Goal: Check status: Check status

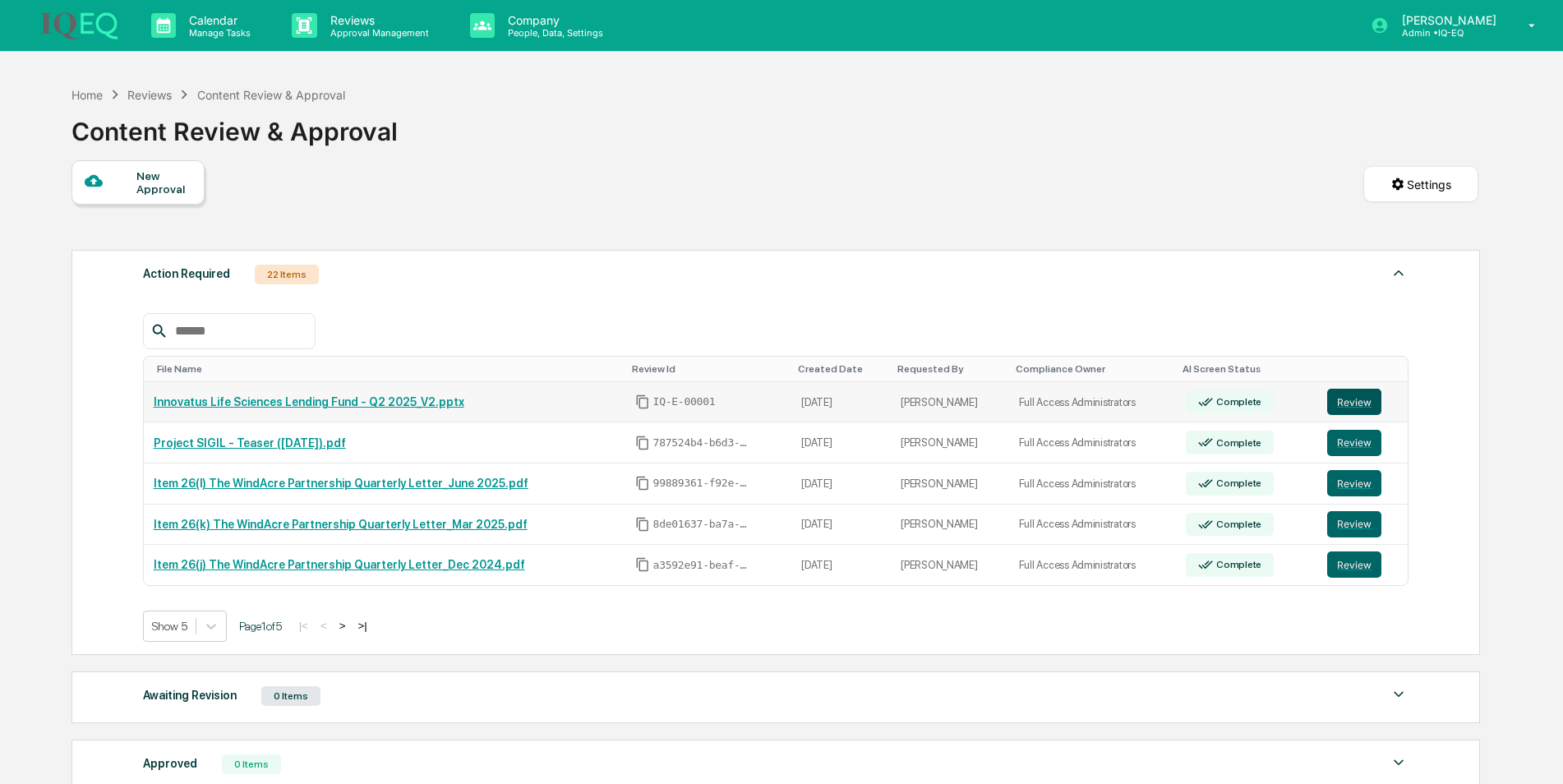
click at [1347, 398] on button "Review" at bounding box center [1355, 401] width 54 height 26
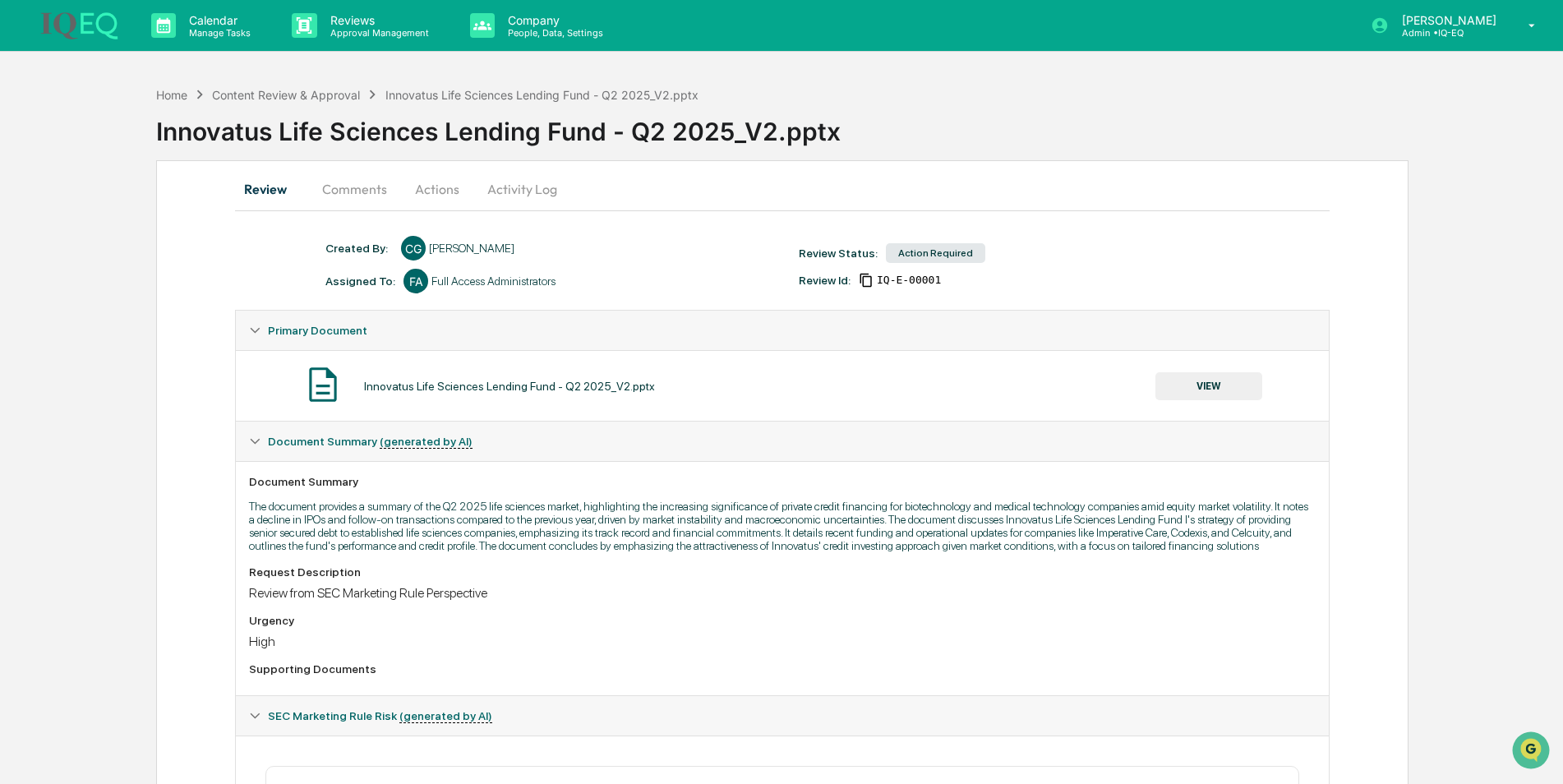
click at [1194, 387] on button "VIEW" at bounding box center [1209, 386] width 107 height 28
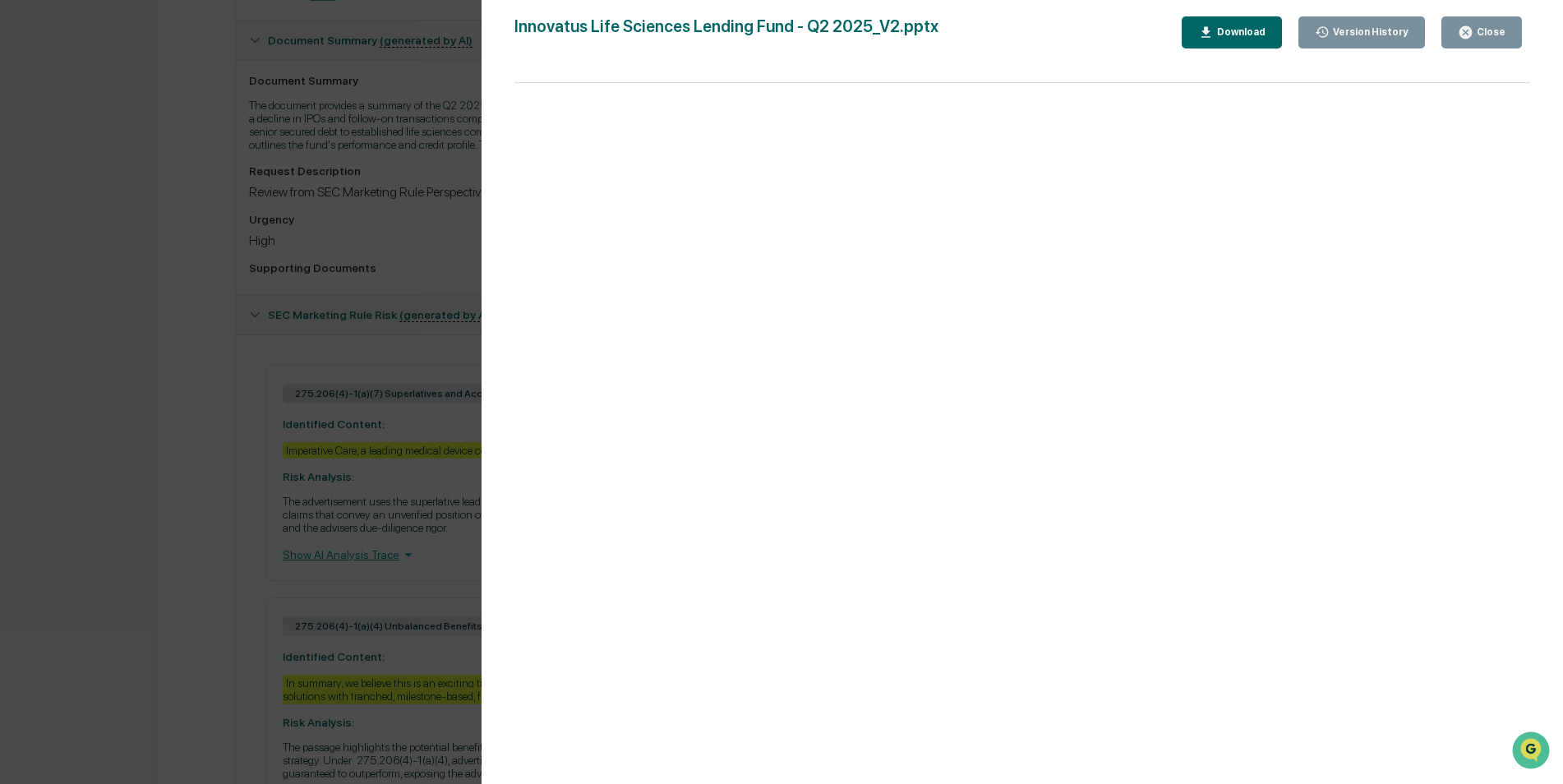
scroll to position [517, 0]
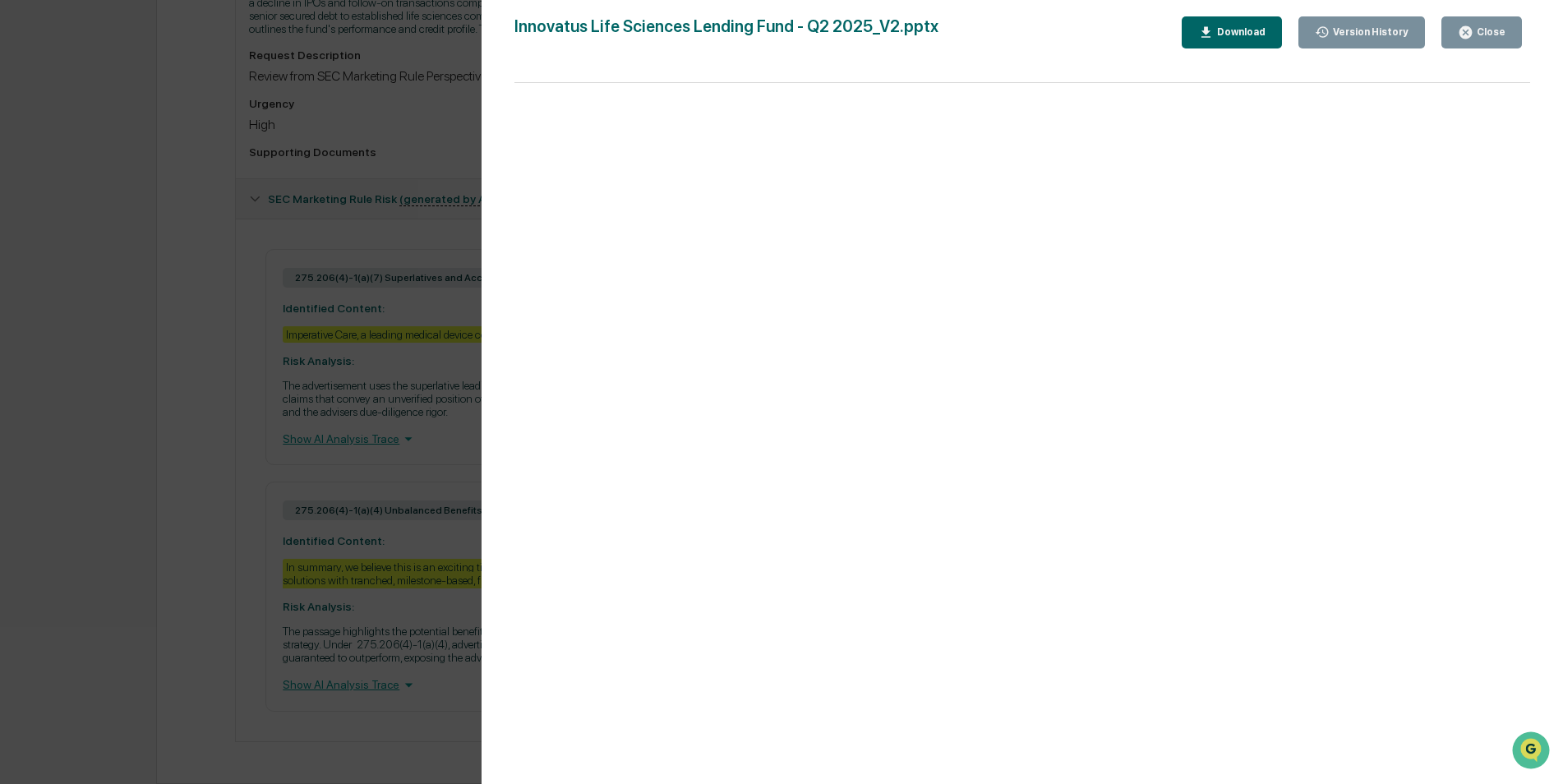
click at [254, 499] on div "Version History [DATE] 06:44 PM [PERSON_NAME] Innovatus Life Sciences Lending F…" at bounding box center [781, 392] width 1563 height 784
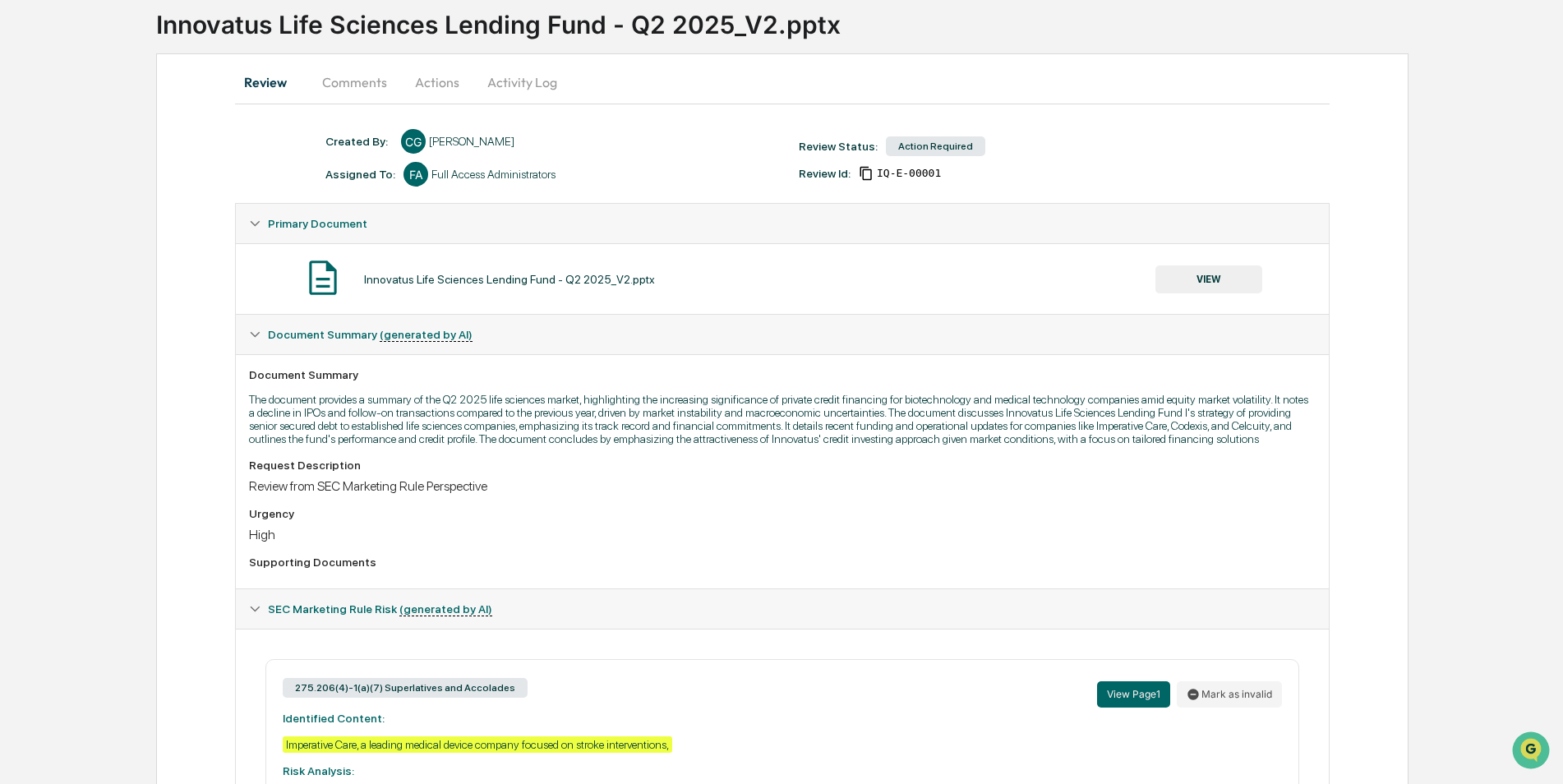
scroll to position [108, 0]
click at [841, 182] on div "Created By: ‎ ‎ CG [PERSON_NAME] Assigned To: FA Full Access Administrators Rev…" at bounding box center [789, 157] width 946 height 58
click at [433, 85] on button "Actions" at bounding box center [437, 81] width 74 height 39
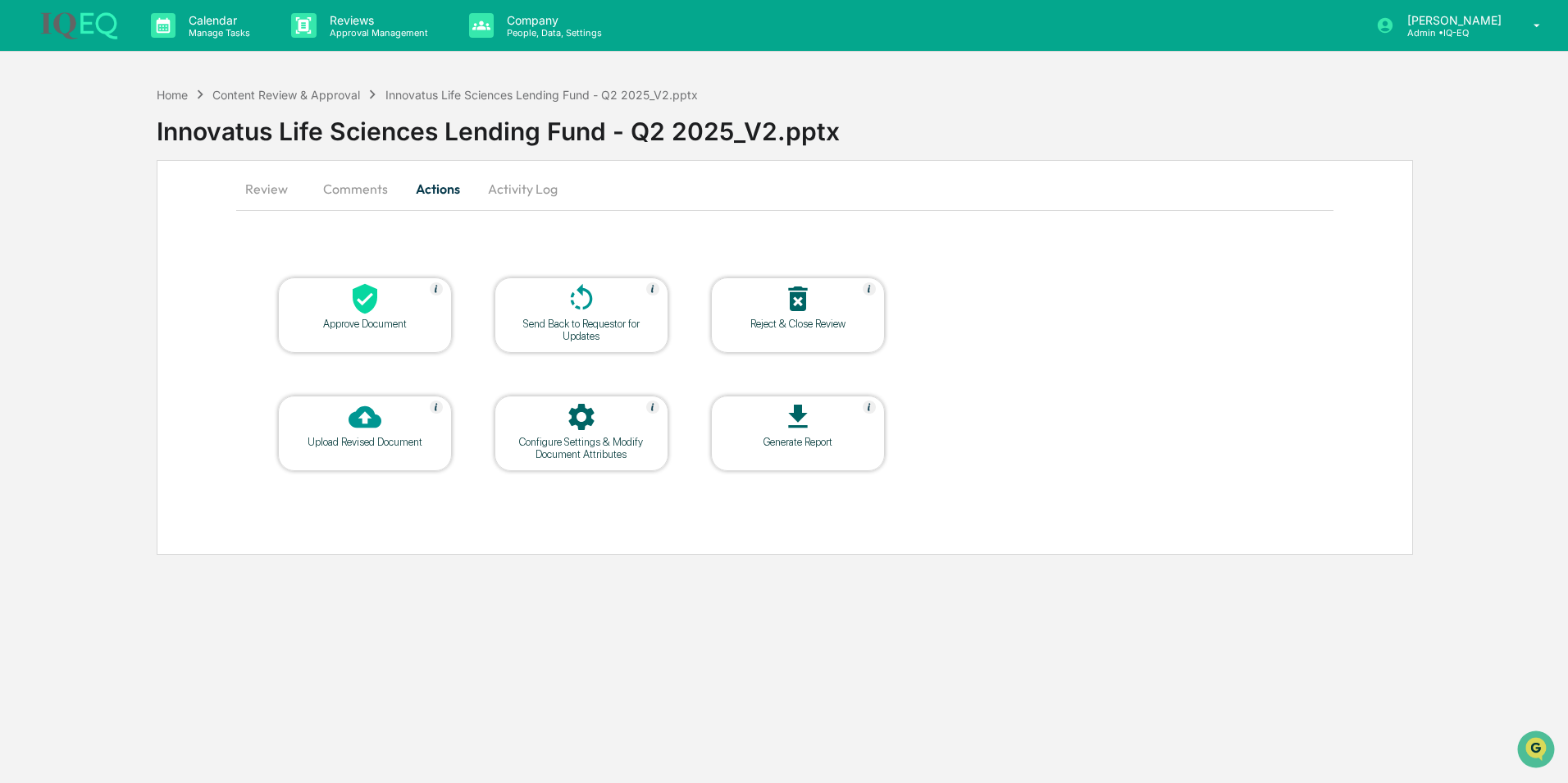
click at [366, 410] on icon at bounding box center [365, 417] width 33 height 22
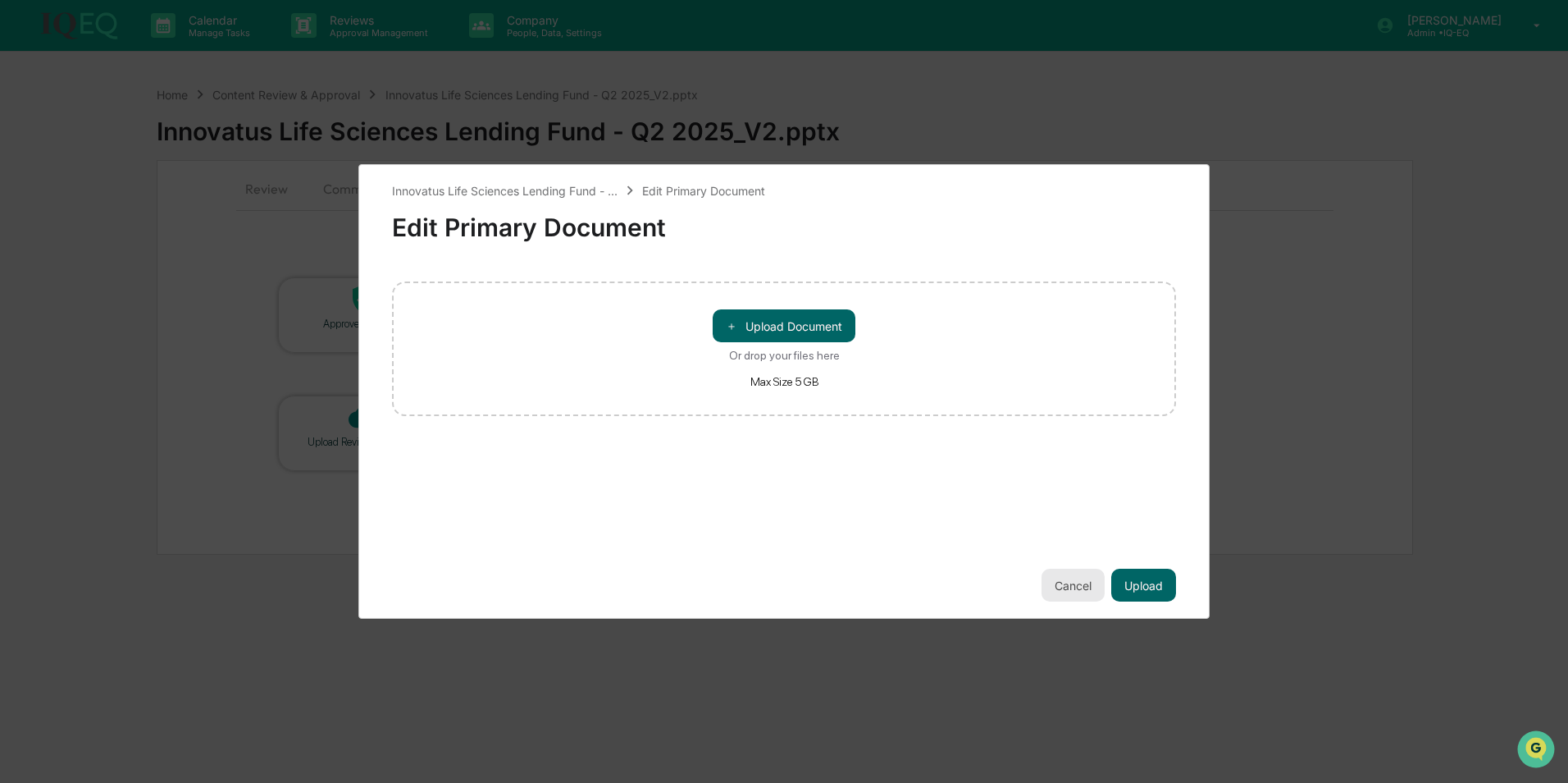
click at [1060, 585] on button "Cancel" at bounding box center [1073, 585] width 63 height 33
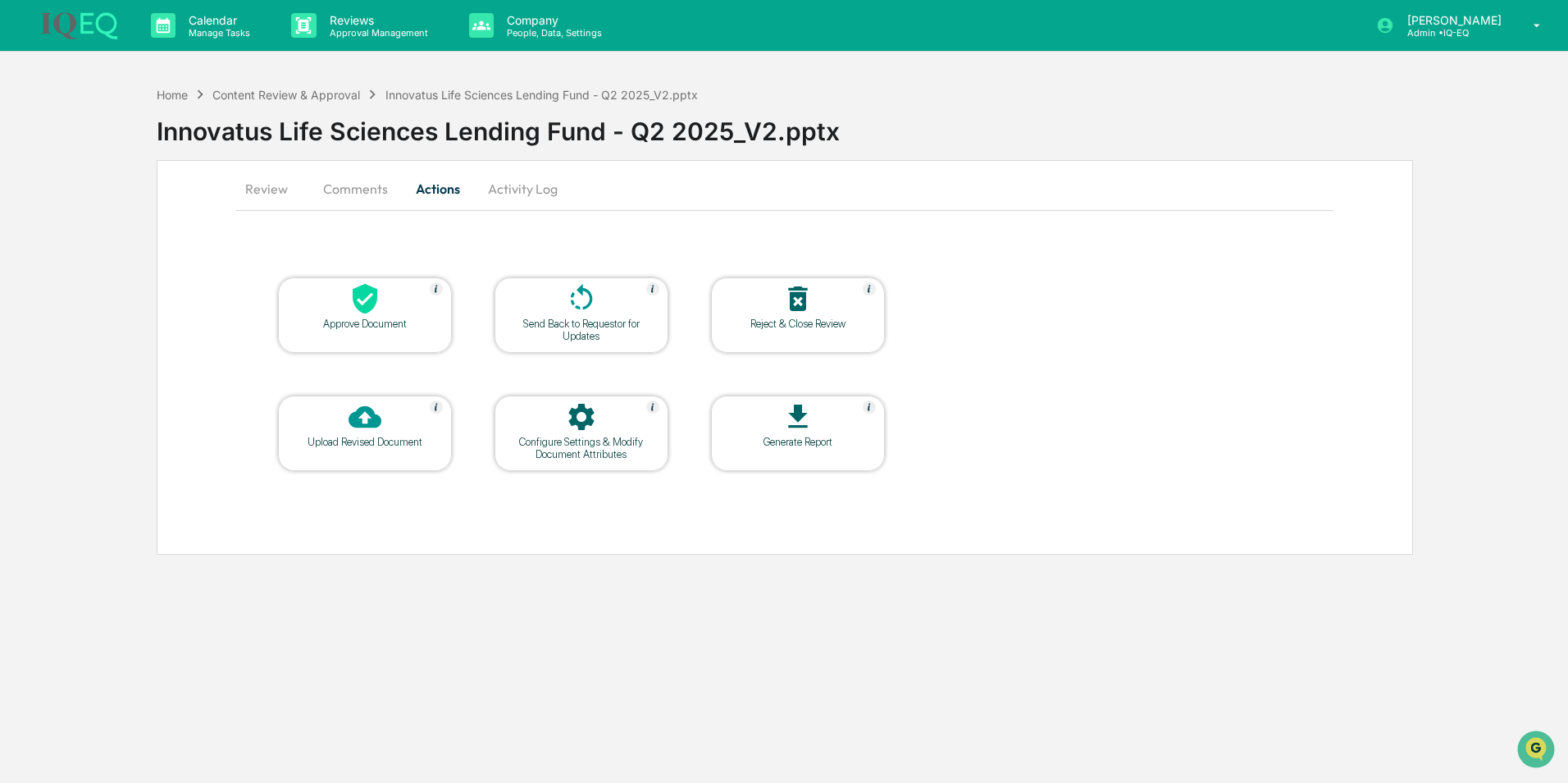
click at [768, 413] on div at bounding box center [798, 417] width 164 height 35
